Goal: Task Accomplishment & Management: Manage account settings

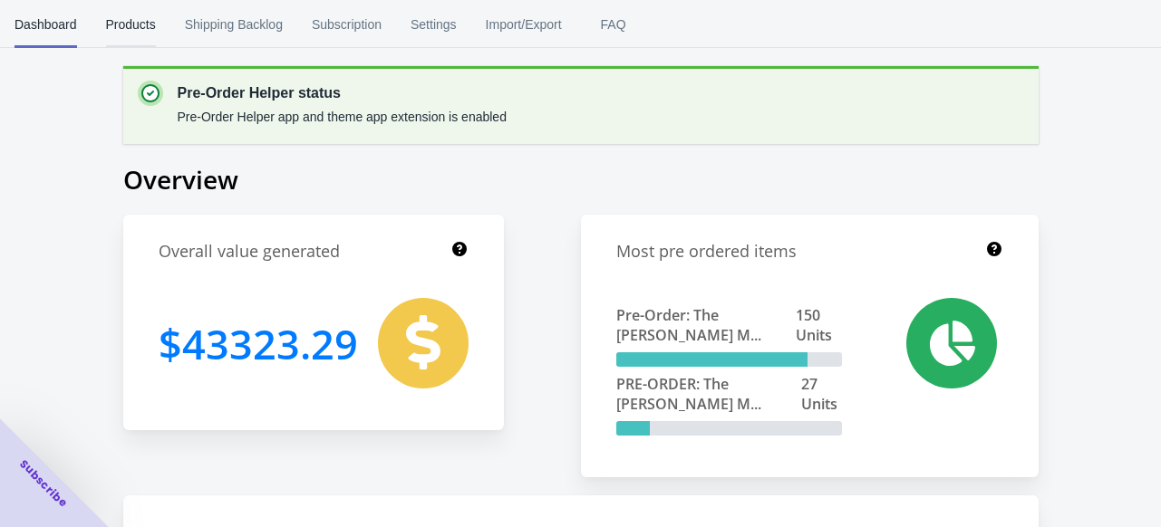
click at [139, 30] on span "Products" at bounding box center [131, 24] width 50 height 47
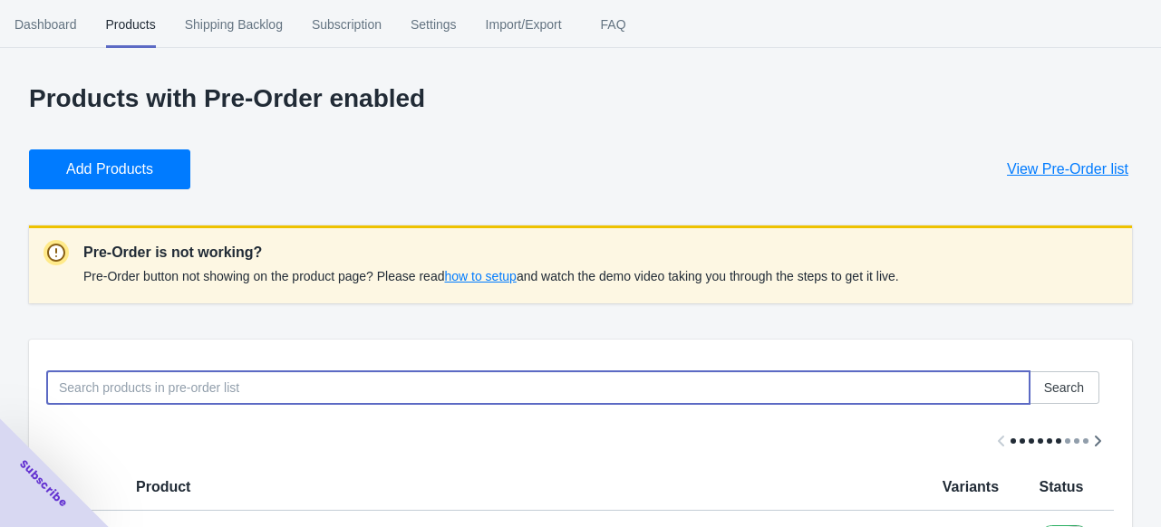
click at [188, 383] on input at bounding box center [538, 388] width 982 height 33
type input "quarter zip"
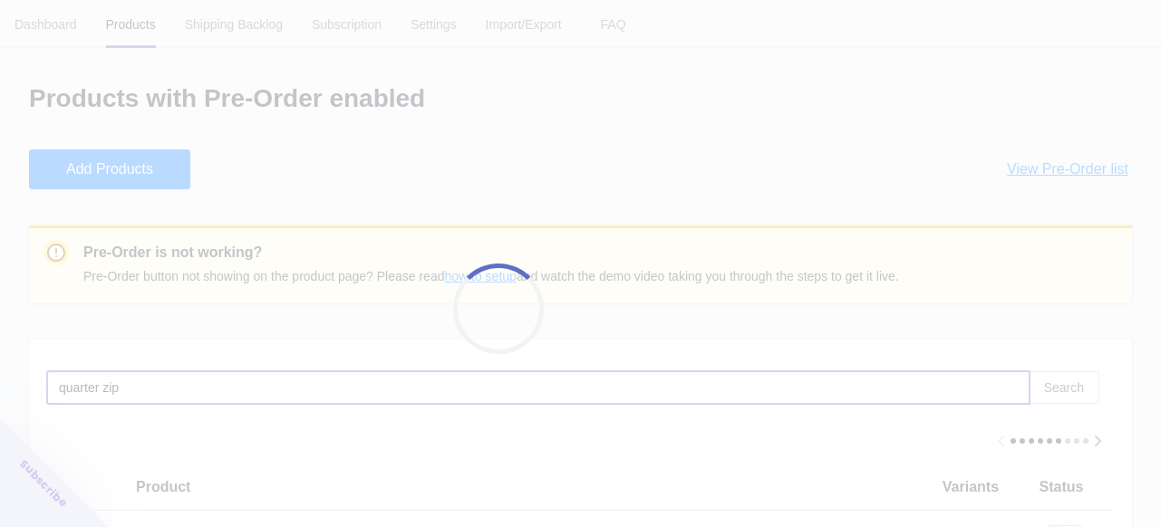
checkbox input "false"
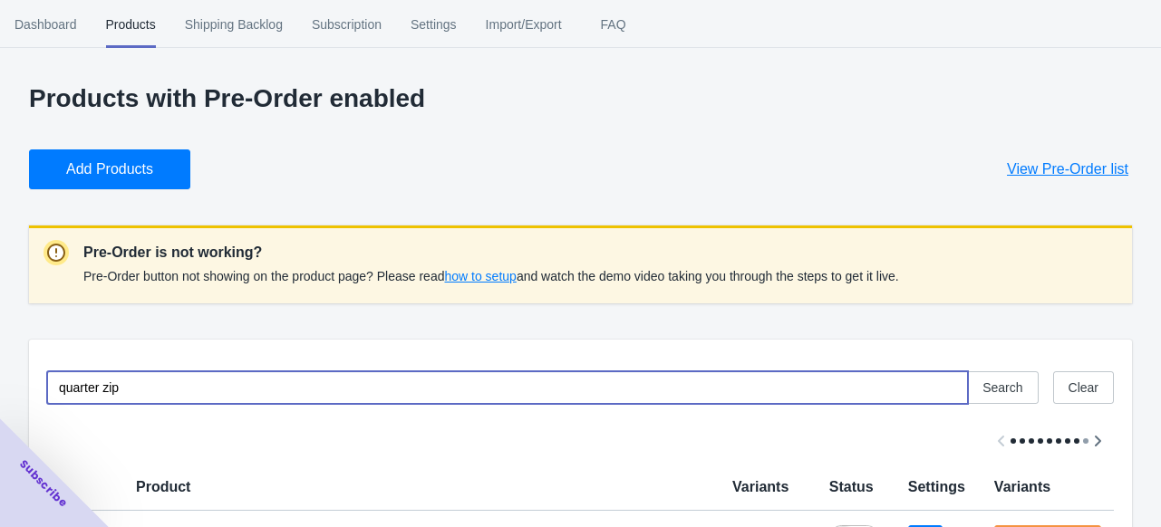
scroll to position [109, 0]
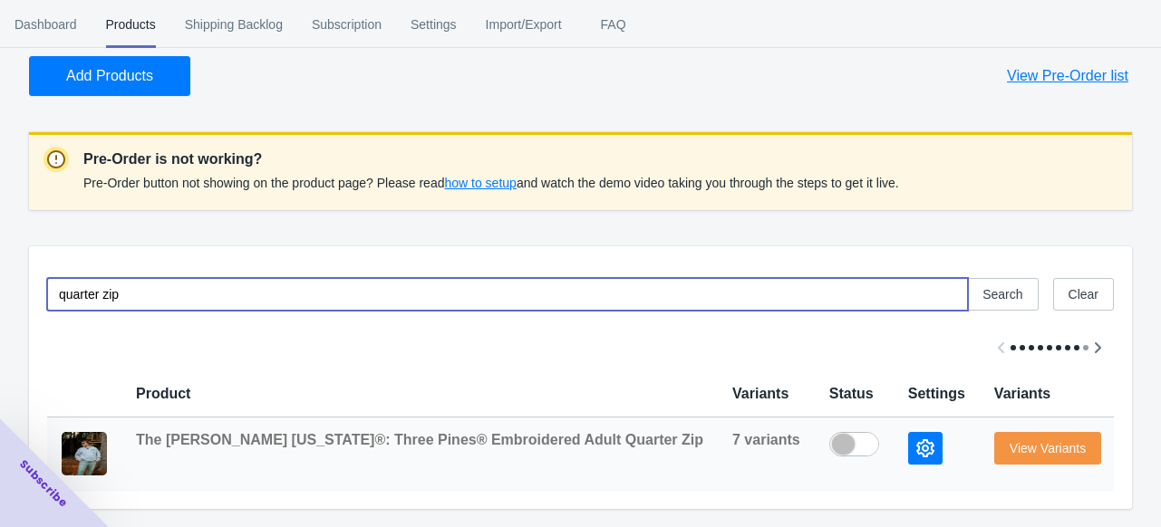
type input "quarter zip"
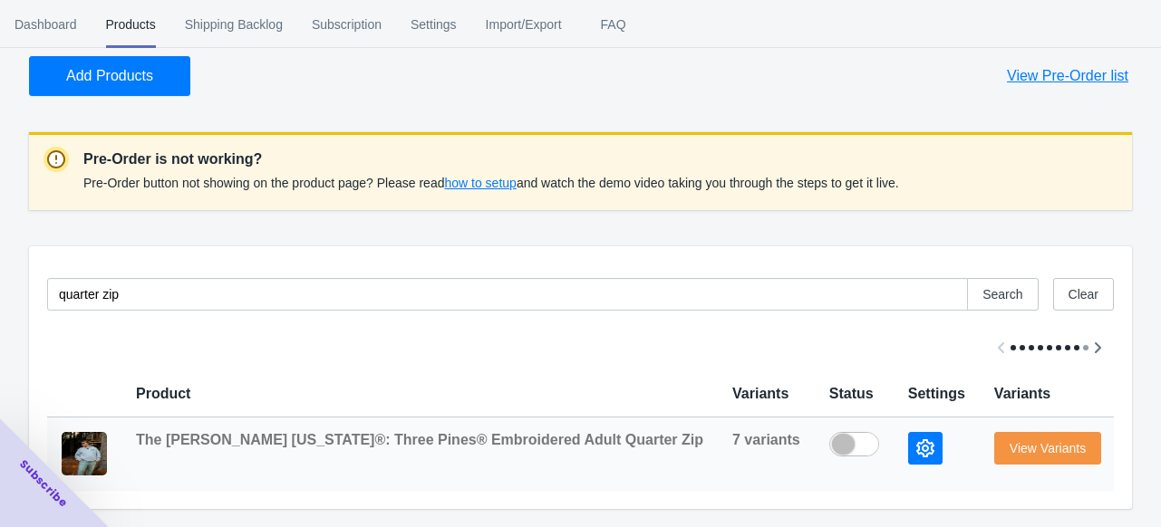
click at [829, 432] on label at bounding box center [858, 443] width 59 height 22
checkbox input "true"
click at [916, 439] on icon "button" at bounding box center [925, 448] width 18 height 18
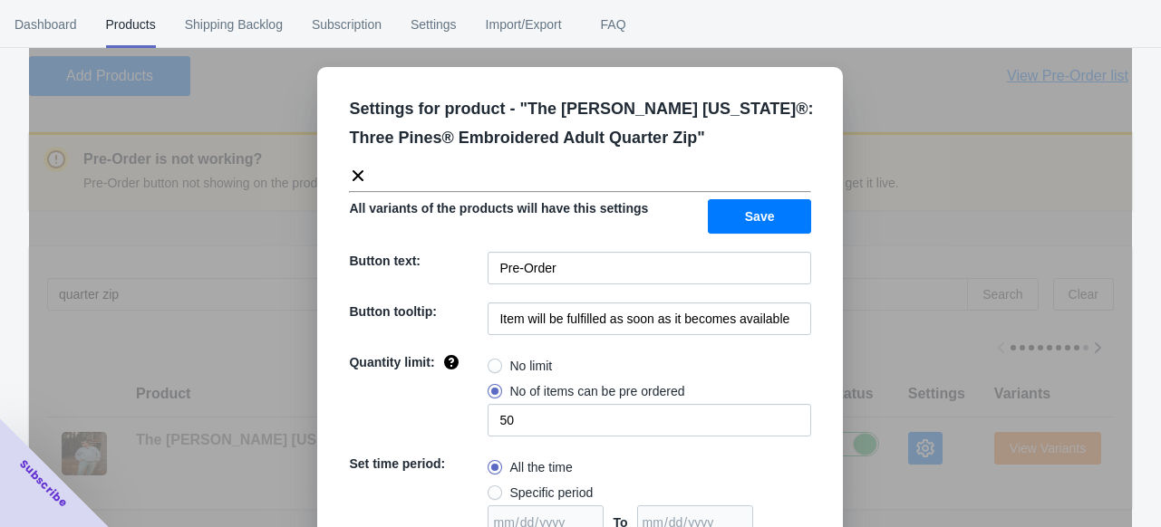
scroll to position [155, 0]
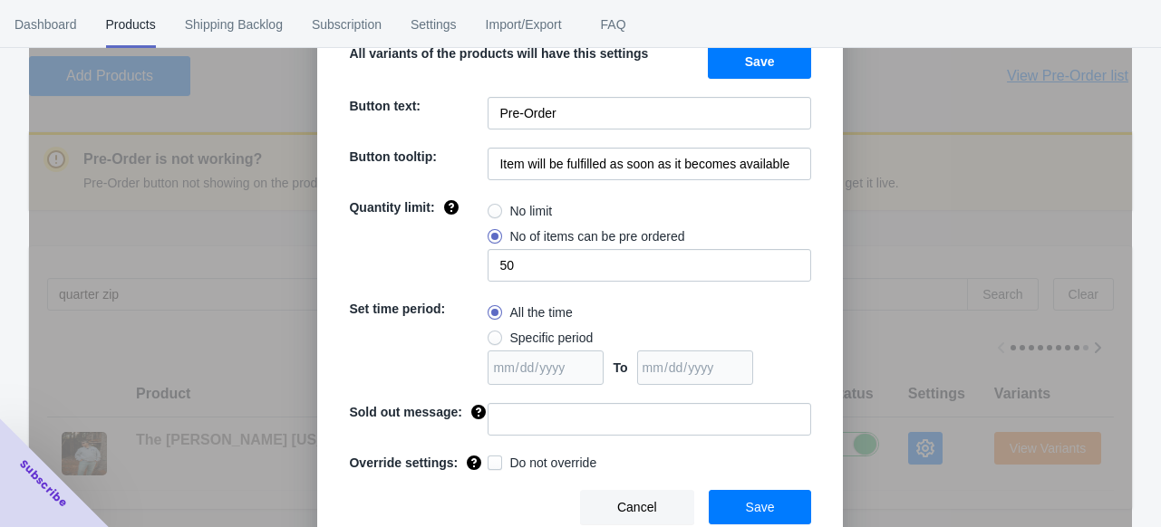
click at [748, 510] on span "Save" at bounding box center [760, 507] width 29 height 14
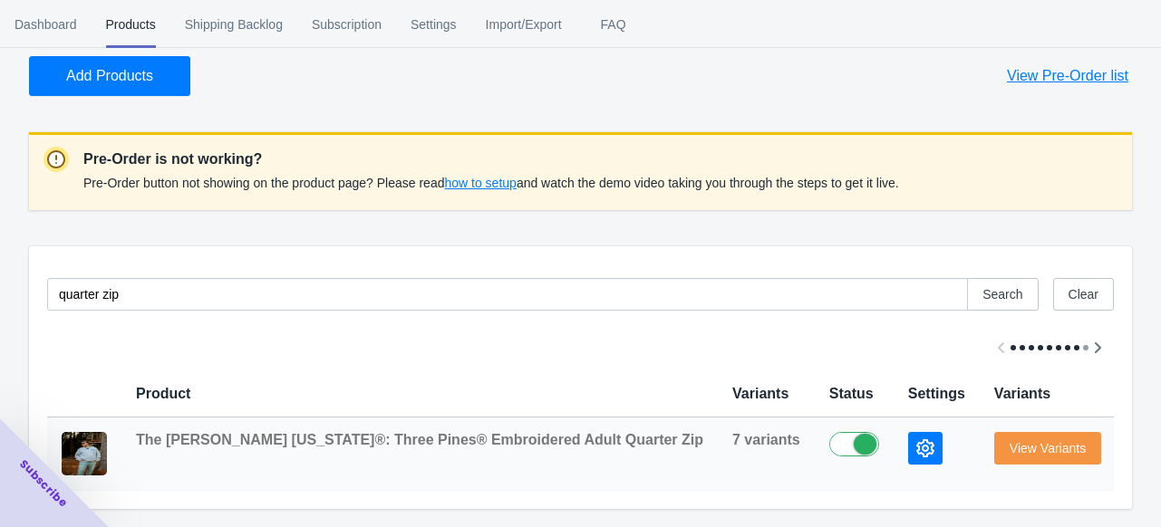
click at [1009, 441] on span "View Variants" at bounding box center [1047, 448] width 76 height 14
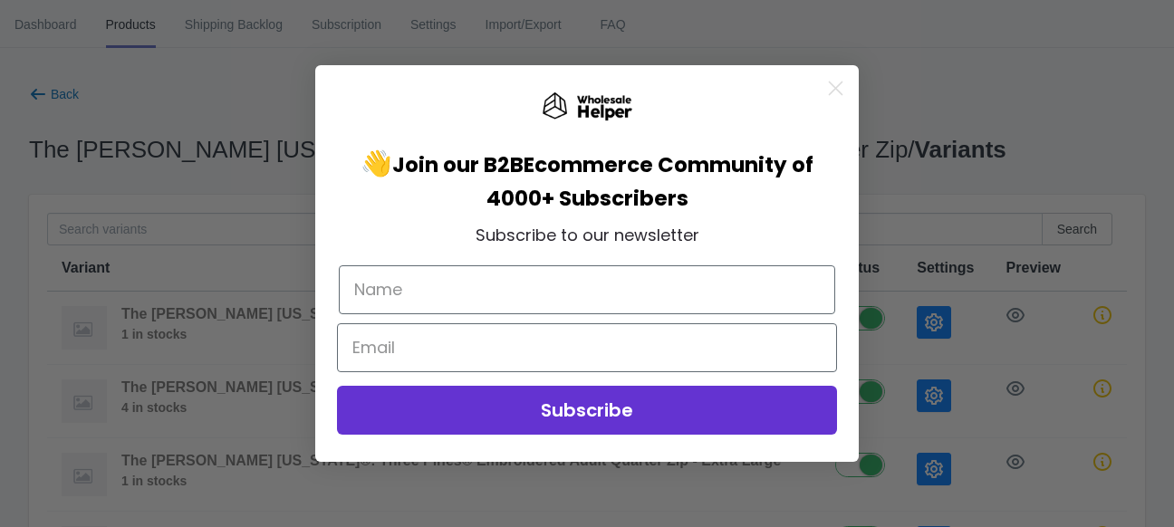
click at [826, 91] on circle "Close dialog" at bounding box center [836, 88] width 30 height 30
